Goal: Task Accomplishment & Management: Complete application form

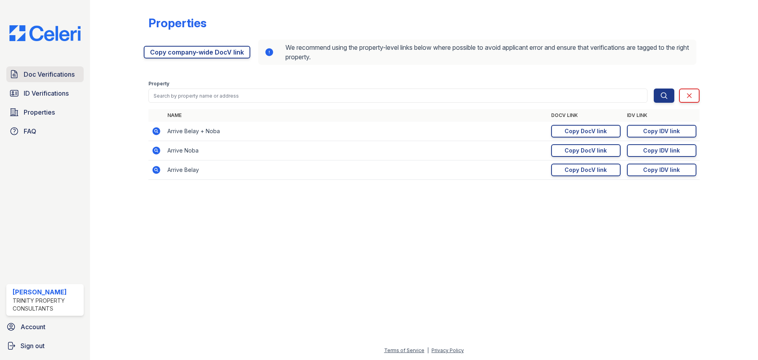
click at [43, 77] on span "Doc Verifications" at bounding box center [49, 74] width 51 height 9
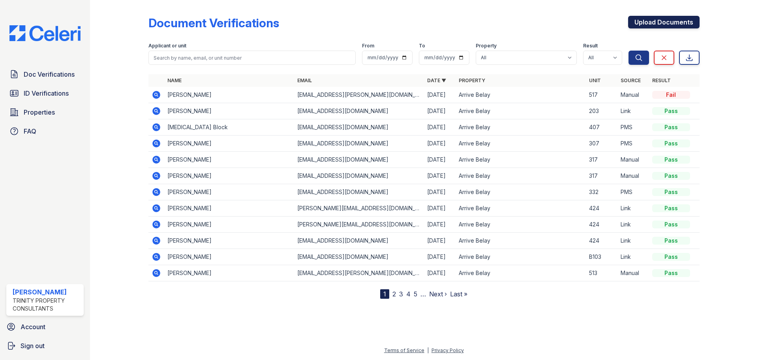
click at [664, 23] on link "Upload Documents" at bounding box center [663, 22] width 71 height 13
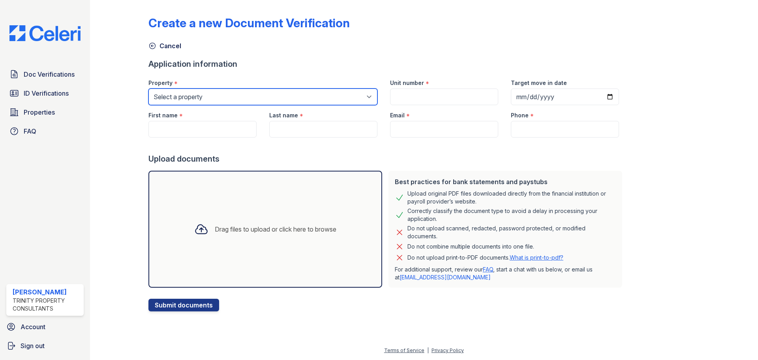
click at [253, 99] on select "Select a property Arrive Belay Arrive Belay + Noba Arrive Noba" at bounding box center [263, 96] width 229 height 17
select select "36"
click at [149, 88] on select "Select a property Arrive Belay Arrive Belay + Noba Arrive Noba" at bounding box center [263, 96] width 229 height 17
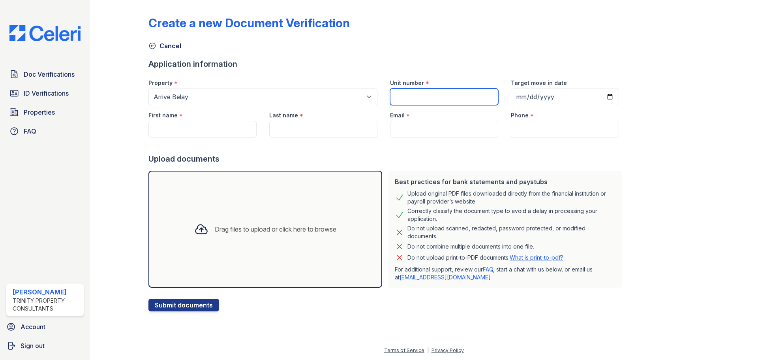
click at [412, 96] on input "Unit number" at bounding box center [444, 96] width 108 height 17
type input "517"
click at [600, 97] on input "Target move in date" at bounding box center [565, 96] width 108 height 17
click at [597, 96] on input "2025-09-04" at bounding box center [565, 96] width 108 height 17
type input "2025-09-06"
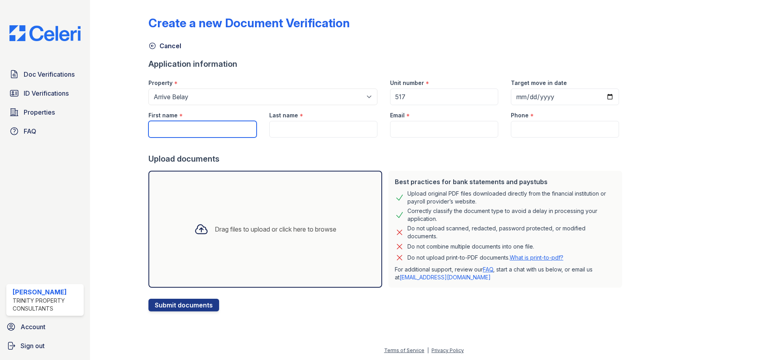
click at [200, 132] on input "First name" at bounding box center [203, 129] width 108 height 17
type input "Charles"
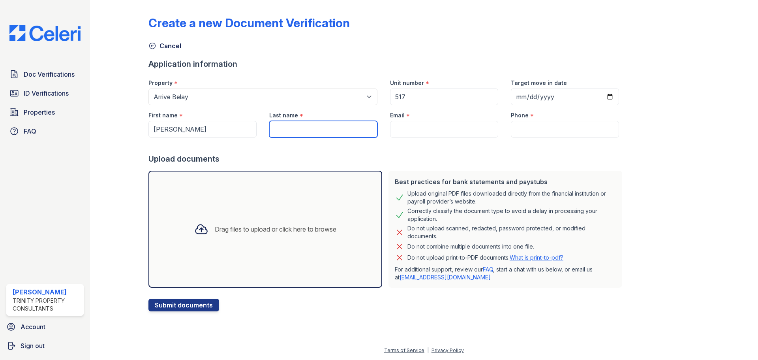
click at [317, 130] on input "Last name" at bounding box center [323, 129] width 108 height 17
type input "Richard"
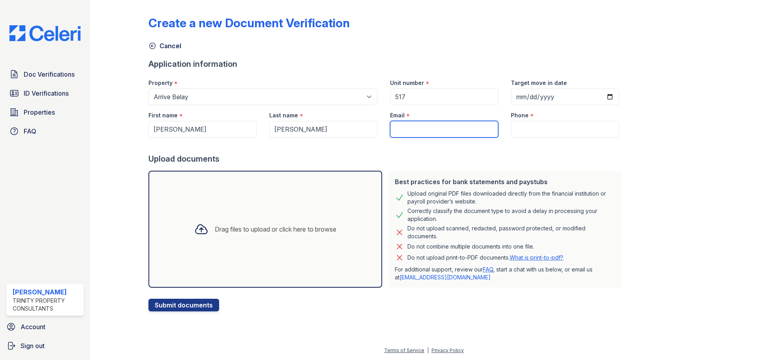
click at [424, 128] on input "Email" at bounding box center [444, 129] width 108 height 17
type input "houseofrichard@cox.net"
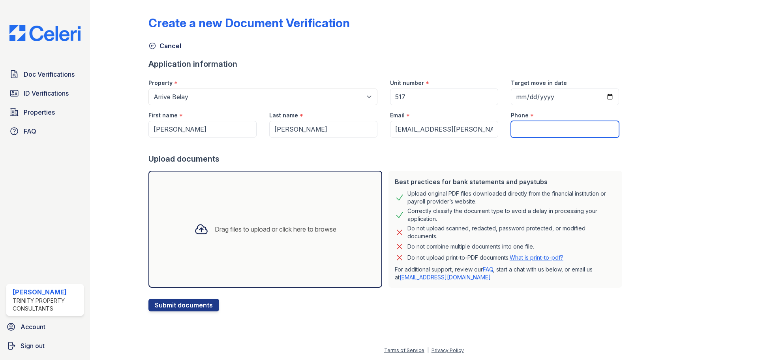
click at [557, 123] on input "Phone" at bounding box center [565, 129] width 108 height 17
click at [543, 127] on input "Phone" at bounding box center [565, 129] width 108 height 17
paste input "(225) 938-4224"
type input "(225) 938-4224"
click at [204, 306] on button "Submit documents" at bounding box center [184, 305] width 71 height 13
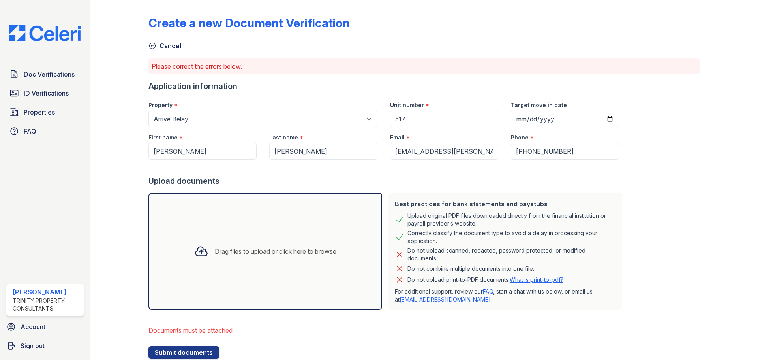
scroll to position [26, 0]
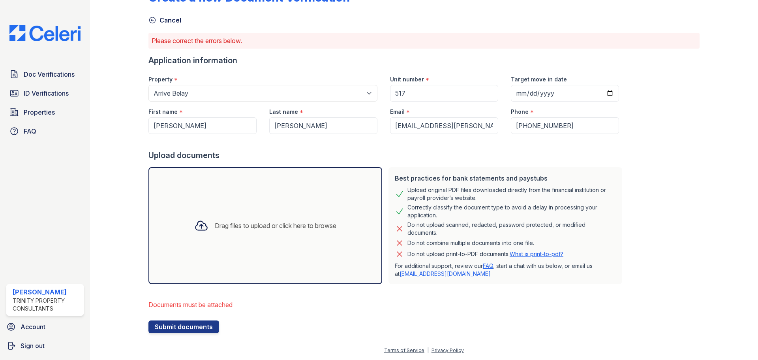
click at [300, 186] on div "Drag files to upload or click here to browse" at bounding box center [266, 225] width 234 height 117
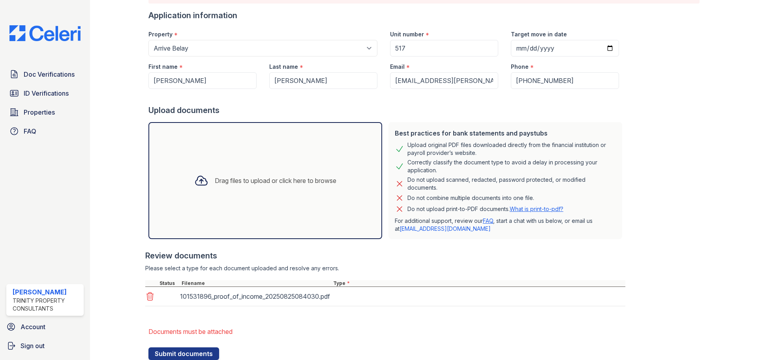
scroll to position [98, 0]
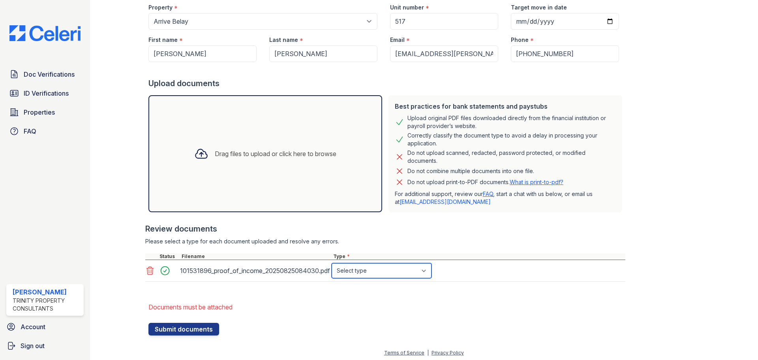
click at [386, 269] on select "Select type Paystub Bank Statement Offer Letter Tax Documents Benefit Award Let…" at bounding box center [382, 270] width 100 height 15
select select "paystub"
click at [332, 263] on select "Select type Paystub Bank Statement Offer Letter Tax Documents Benefit Award Let…" at bounding box center [382, 270] width 100 height 15
click at [166, 338] on div "Create a new Document Verification Cancel Please correct the errors below. Appl…" at bounding box center [424, 125] width 643 height 446
click at [181, 327] on button "Submit documents" at bounding box center [184, 329] width 71 height 13
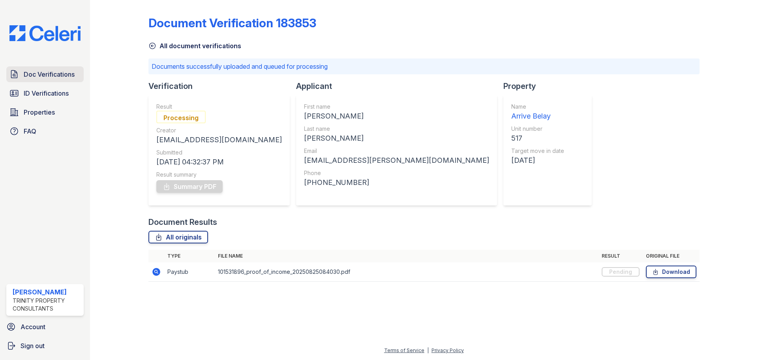
click at [46, 80] on link "Doc Verifications" at bounding box center [44, 74] width 77 height 16
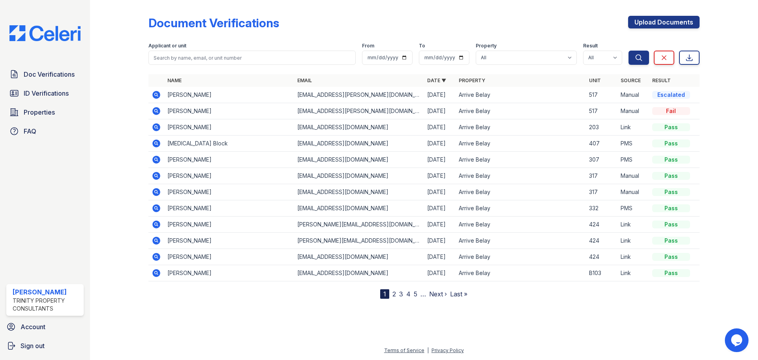
click at [159, 93] on icon at bounding box center [156, 95] width 8 height 8
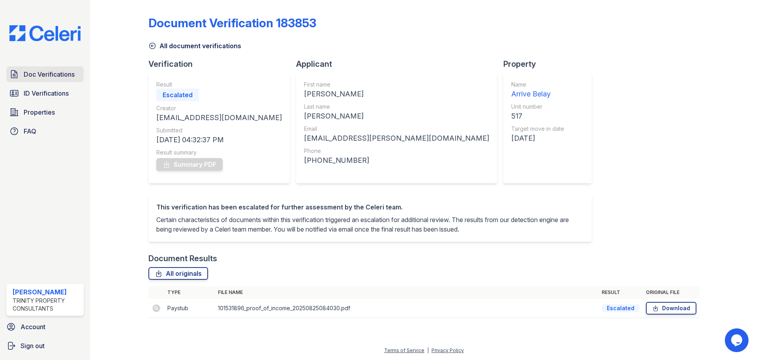
click at [59, 73] on span "Doc Verifications" at bounding box center [49, 74] width 51 height 9
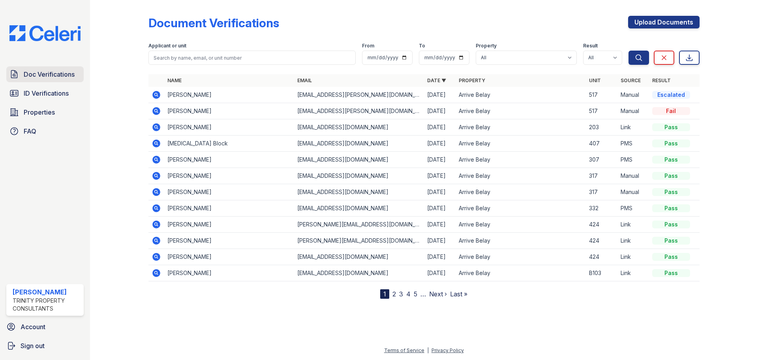
click at [53, 81] on link "Doc Verifications" at bounding box center [44, 74] width 77 height 16
click at [54, 92] on span "ID Verifications" at bounding box center [46, 92] width 45 height 9
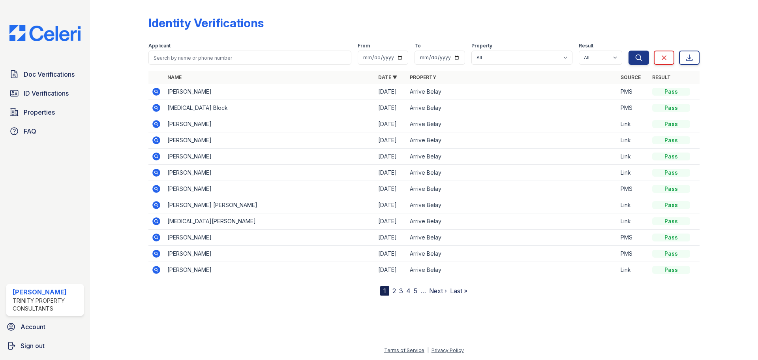
click at [53, 70] on span "Doc Verifications" at bounding box center [49, 74] width 51 height 9
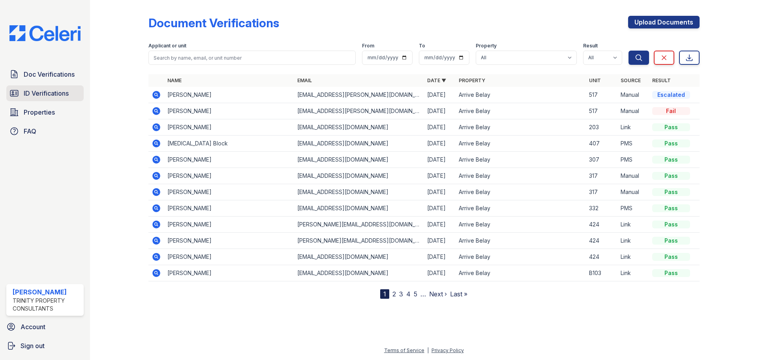
click at [50, 94] on span "ID Verifications" at bounding box center [46, 92] width 45 height 9
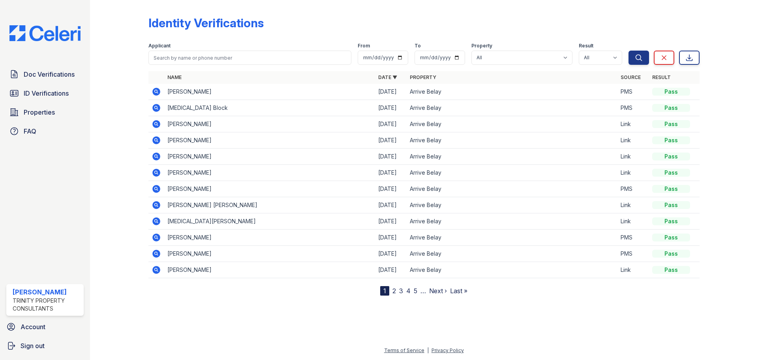
click at [50, 77] on span "Doc Verifications" at bounding box center [49, 74] width 51 height 9
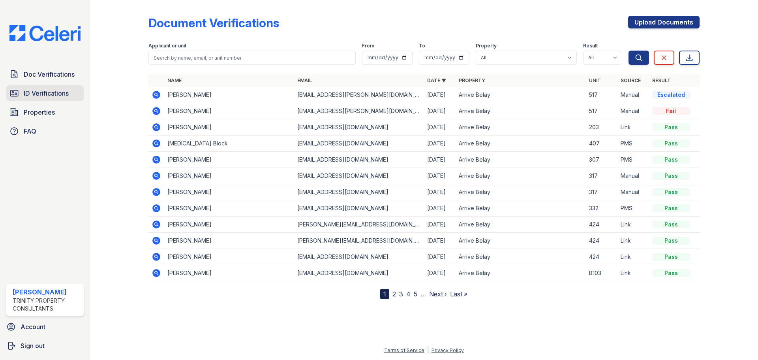
click at [25, 94] on span "ID Verifications" at bounding box center [46, 92] width 45 height 9
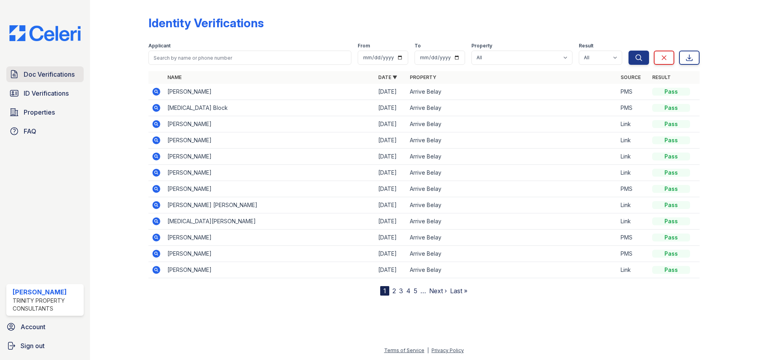
click at [46, 74] on span "Doc Verifications" at bounding box center [49, 74] width 51 height 9
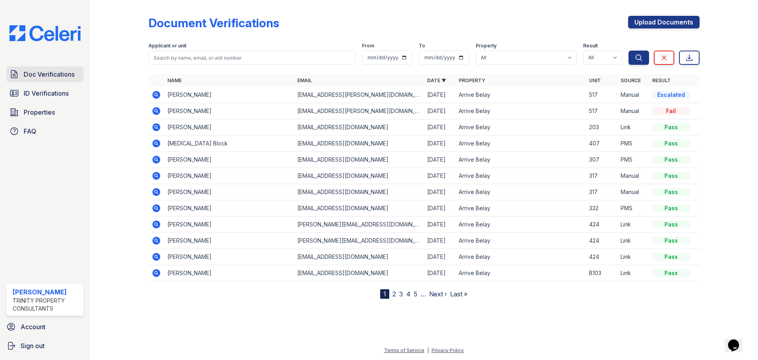
click at [36, 75] on span "Doc Verifications" at bounding box center [49, 74] width 51 height 9
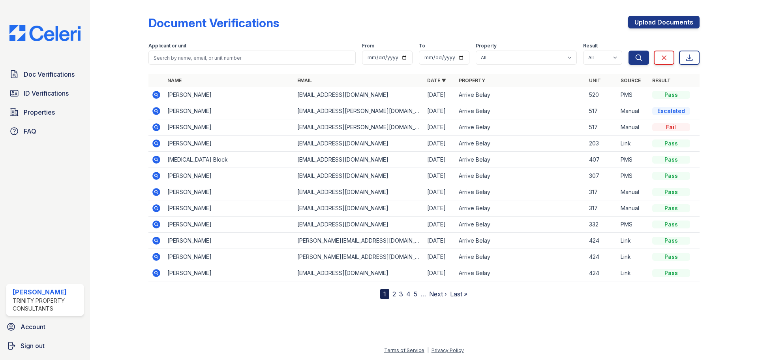
click at [160, 93] on icon at bounding box center [156, 94] width 9 height 9
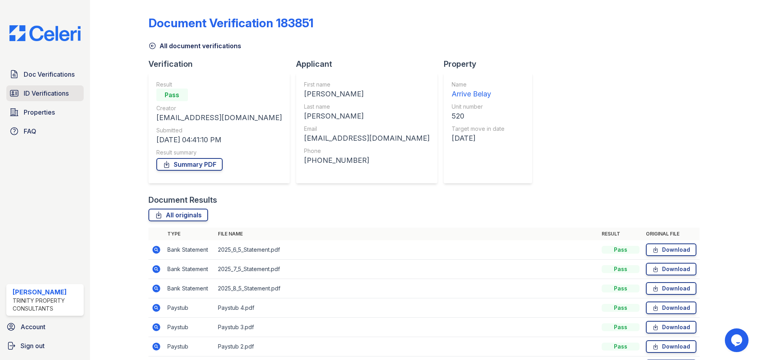
click at [40, 90] on span "ID Verifications" at bounding box center [46, 92] width 45 height 9
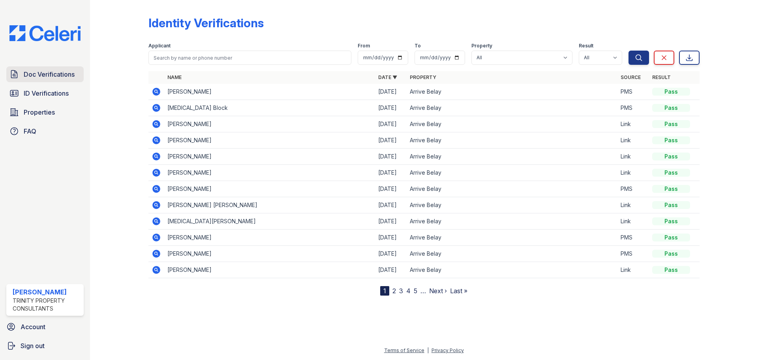
click at [47, 75] on span "Doc Verifications" at bounding box center [49, 74] width 51 height 9
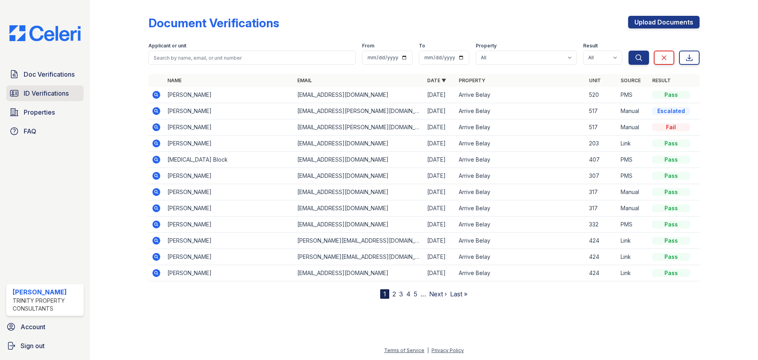
click at [45, 92] on span "ID Verifications" at bounding box center [46, 92] width 45 height 9
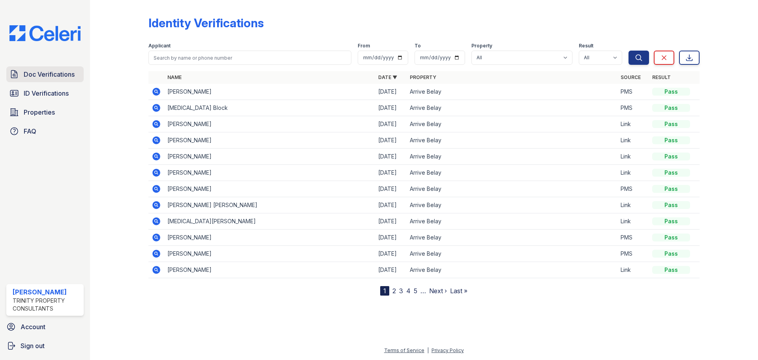
click at [58, 75] on span "Doc Verifications" at bounding box center [49, 74] width 51 height 9
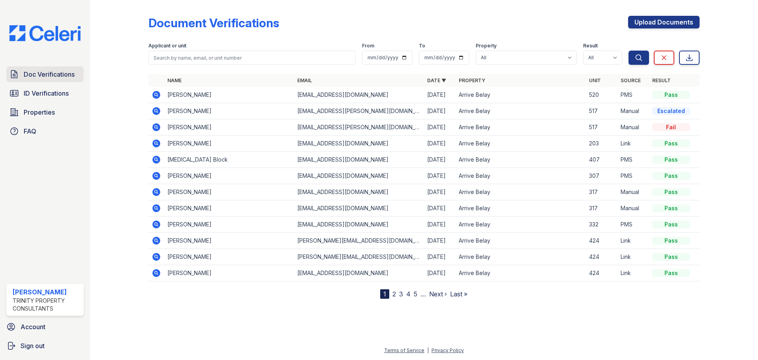
click at [29, 73] on span "Doc Verifications" at bounding box center [49, 74] width 51 height 9
click at [49, 71] on span "Doc Verifications" at bounding box center [49, 74] width 51 height 9
click at [55, 77] on span "Doc Verifications" at bounding box center [49, 74] width 51 height 9
click at [156, 96] on icon at bounding box center [156, 94] width 9 height 9
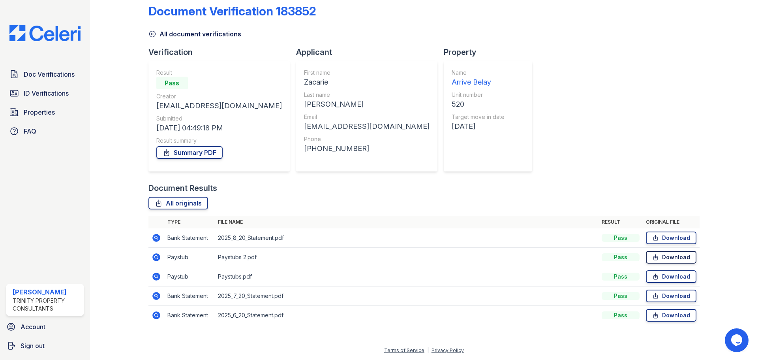
click at [663, 256] on link "Download" at bounding box center [671, 257] width 51 height 13
click at [156, 275] on icon at bounding box center [156, 276] width 9 height 9
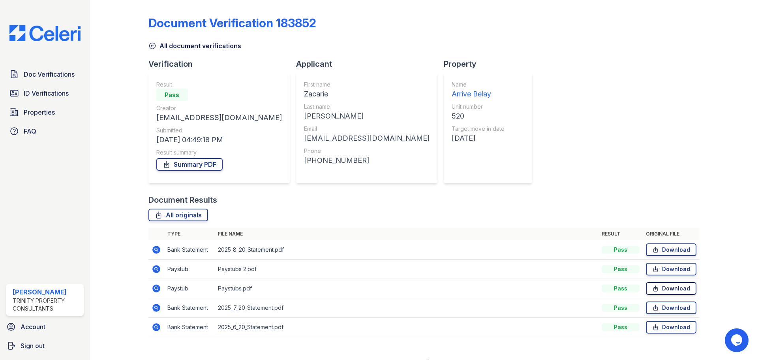
click at [668, 286] on link "Download" at bounding box center [671, 288] width 51 height 13
click at [46, 72] on span "Doc Verifications" at bounding box center [49, 74] width 51 height 9
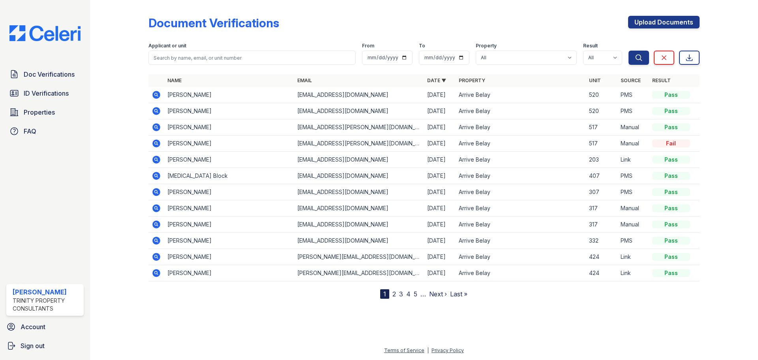
click at [154, 109] on icon at bounding box center [156, 111] width 8 height 8
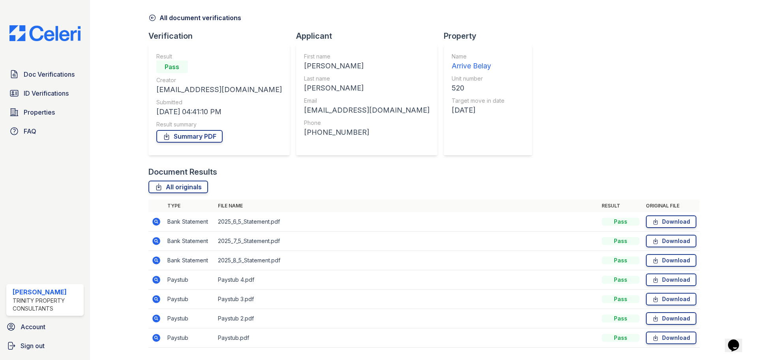
scroll to position [51, 0]
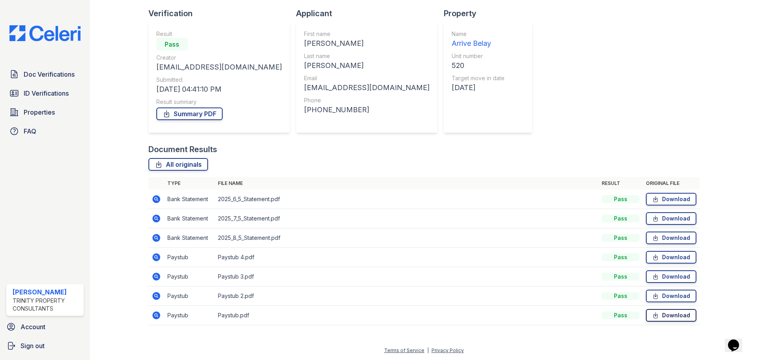
click at [666, 318] on link "Download" at bounding box center [671, 315] width 51 height 13
click at [668, 299] on link "Download" at bounding box center [671, 296] width 51 height 13
